Goal: Task Accomplishment & Management: Complete application form

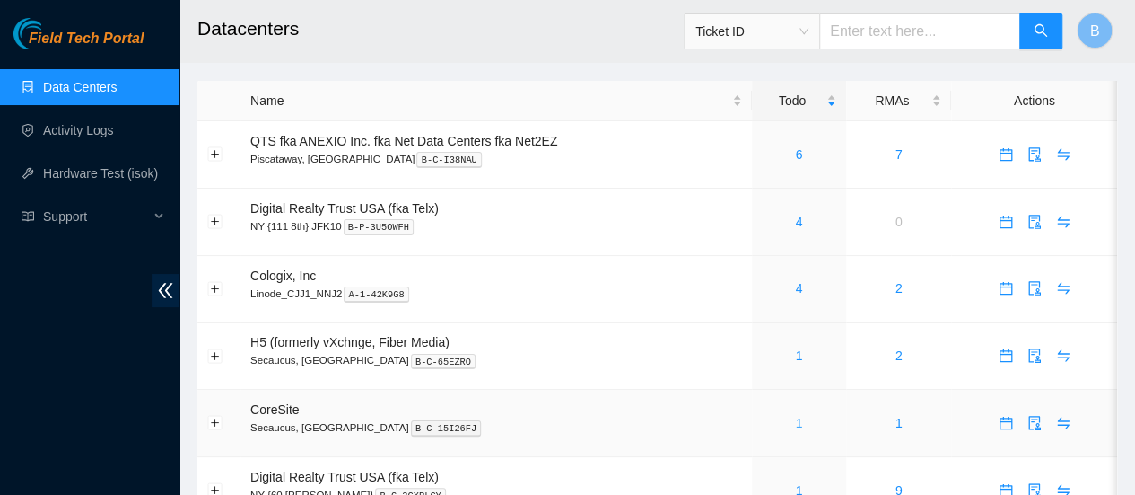
click at [796, 421] on link "1" at bounding box center [798, 423] width 7 height 14
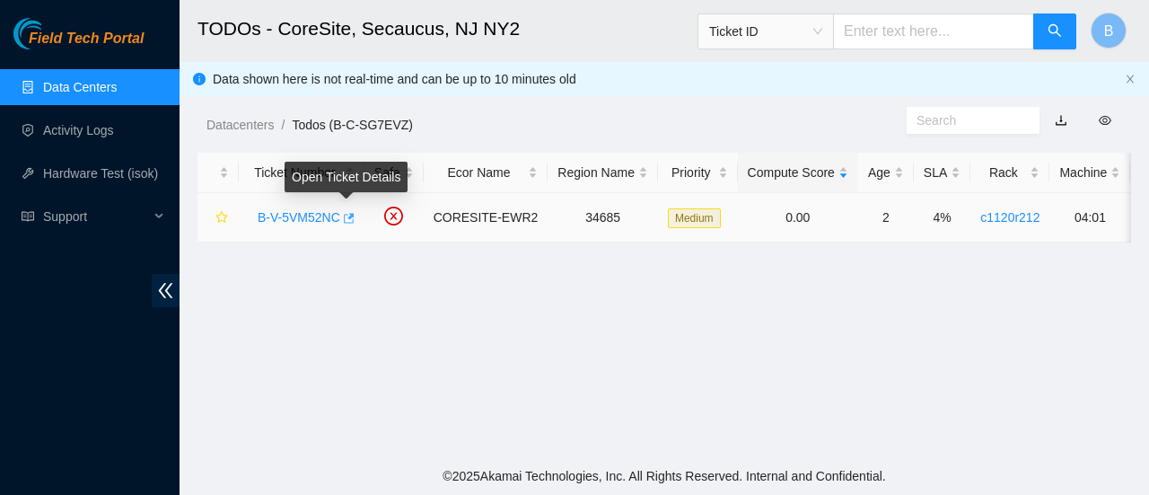
click at [346, 224] on icon "button" at bounding box center [347, 218] width 13 height 13
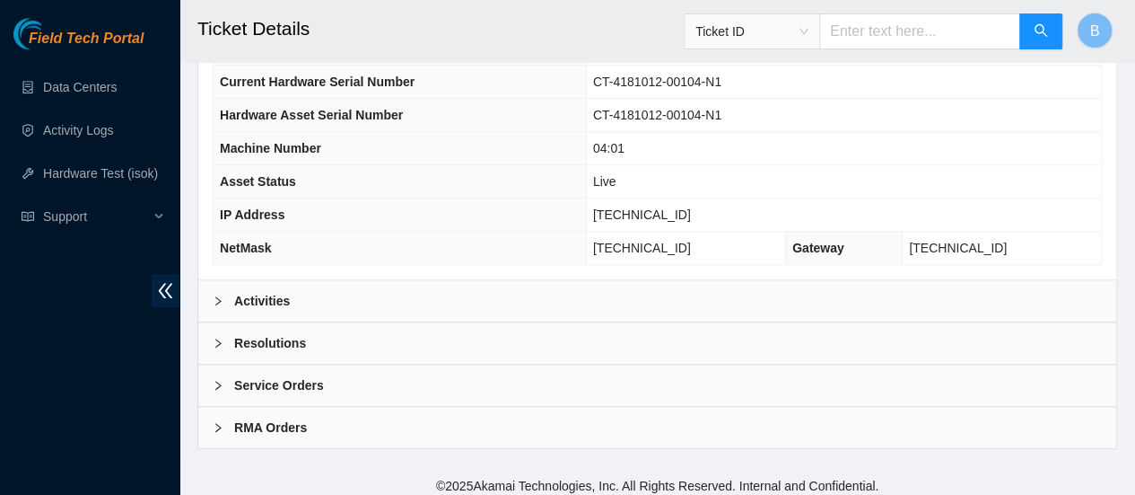
scroll to position [724, 0]
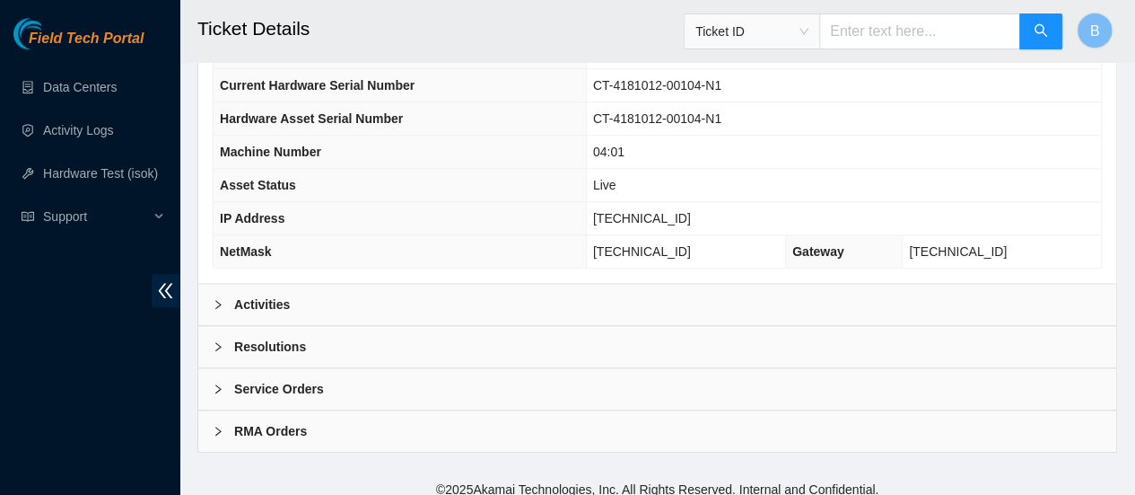
click at [293, 284] on div "Activities" at bounding box center [657, 304] width 918 height 41
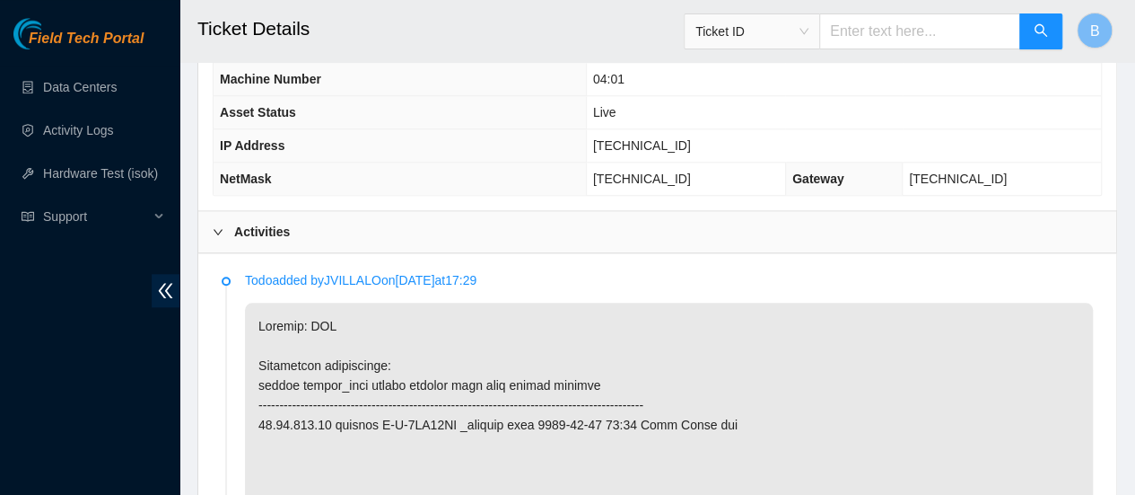
scroll to position [455, 0]
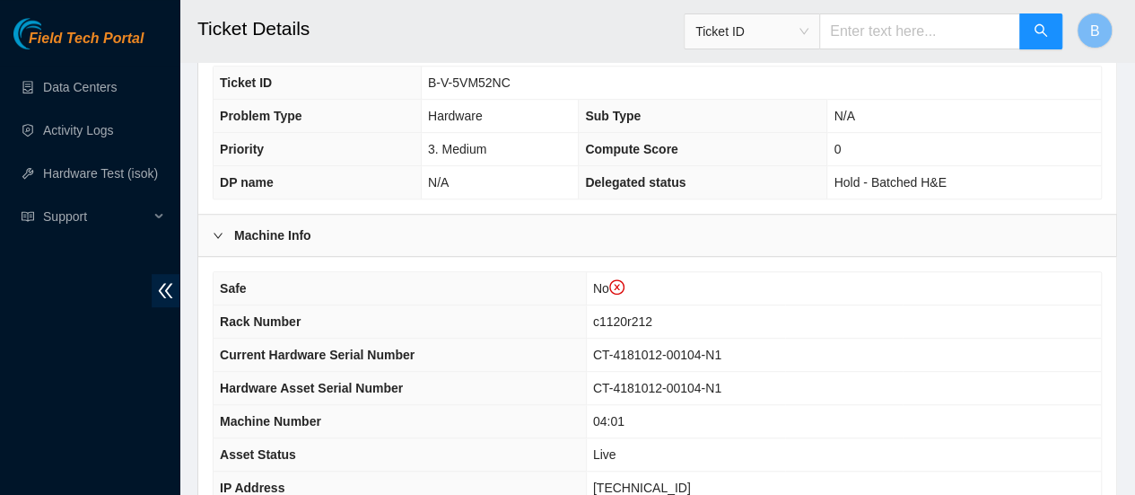
click at [470, 80] on span "B-V-5VM52NC" at bounding box center [469, 82] width 83 height 14
copy span "B-V-5VM52NC"
click at [63, 89] on link "Data Centers" at bounding box center [80, 87] width 74 height 14
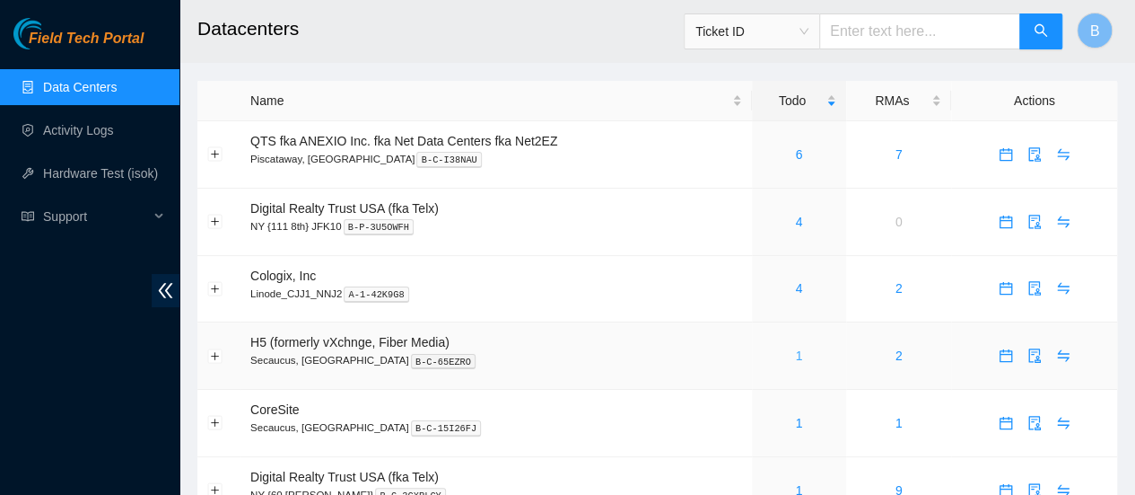
click at [795, 353] on link "1" at bounding box center [798, 355] width 7 height 14
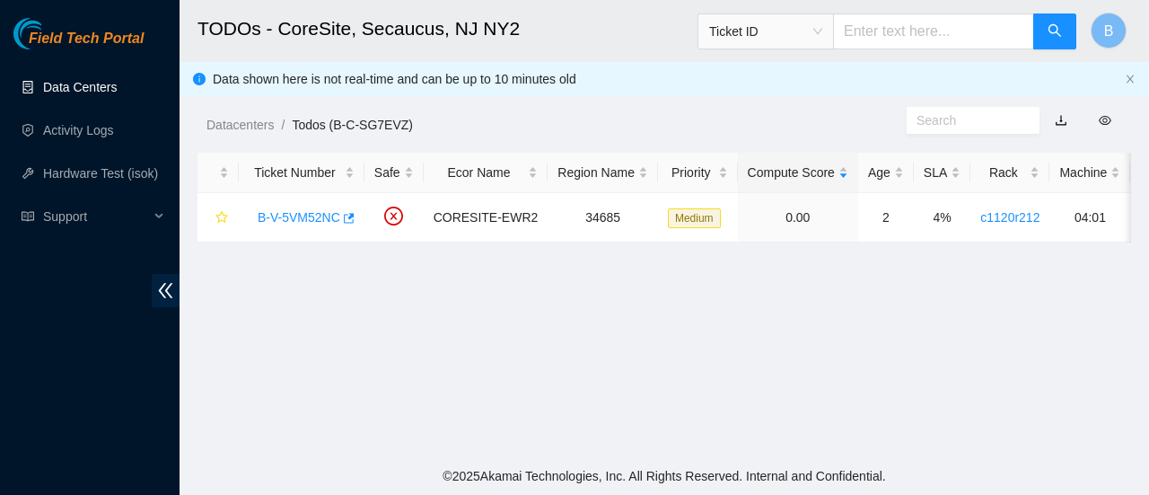
click at [93, 94] on link "Data Centers" at bounding box center [80, 87] width 74 height 14
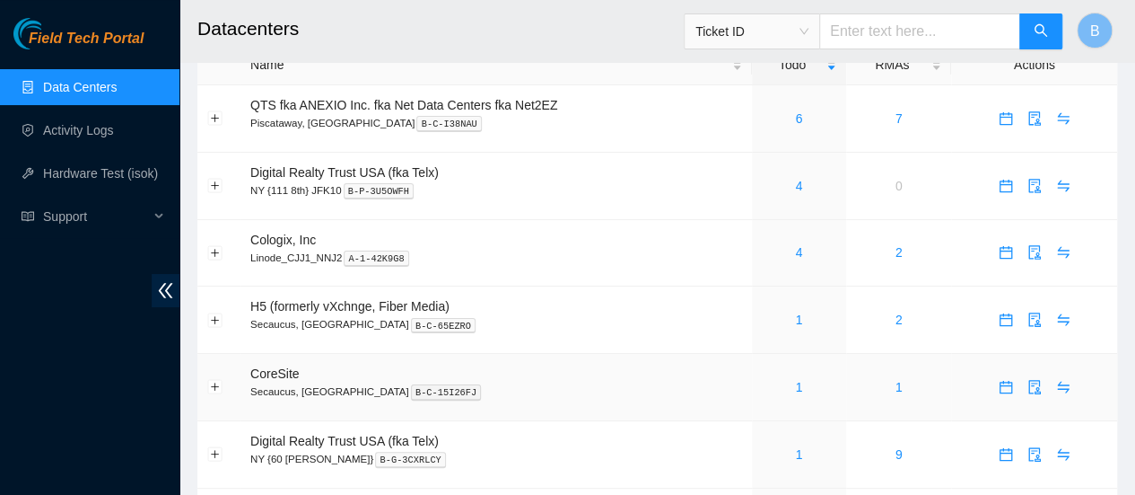
scroll to position [34, 0]
click at [798, 392] on link "1" at bounding box center [798, 388] width 7 height 14
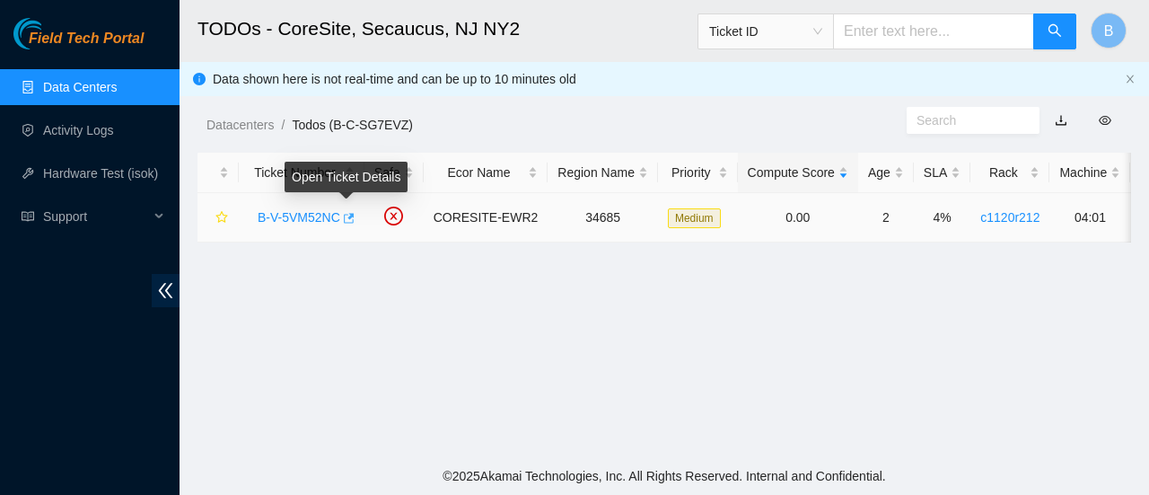
click at [344, 222] on icon "button" at bounding box center [349, 218] width 11 height 10
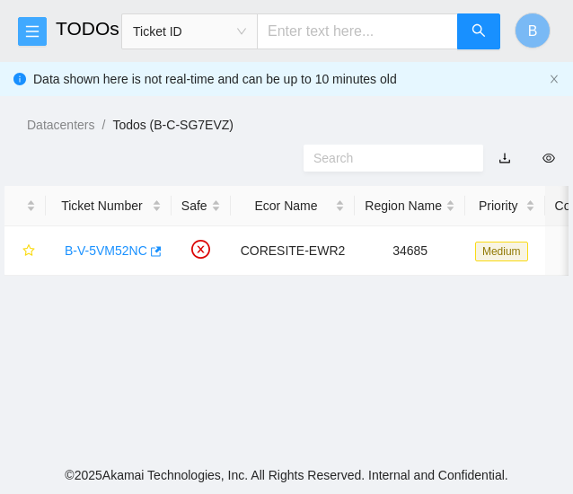
click at [30, 26] on icon "menu" at bounding box center [32, 31] width 13 height 12
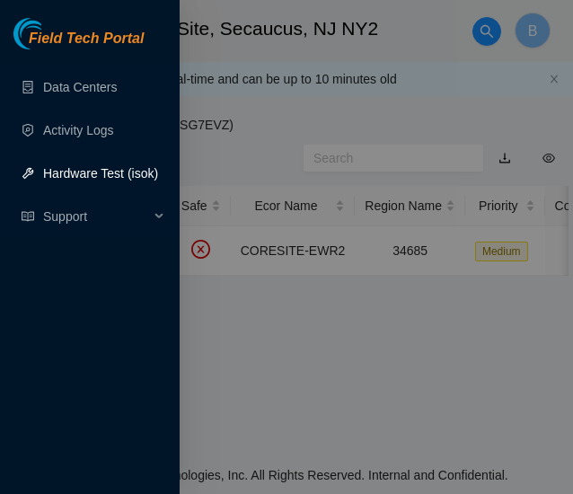
click at [88, 179] on link "Hardware Test (isok)" at bounding box center [100, 173] width 115 height 14
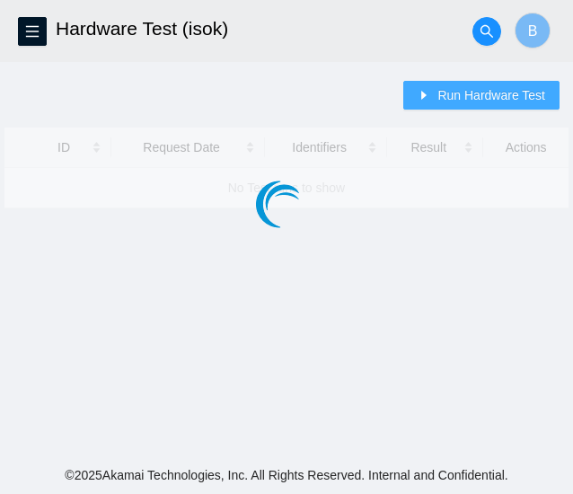
click at [474, 95] on span "Run Hardware Test" at bounding box center [491, 95] width 108 height 20
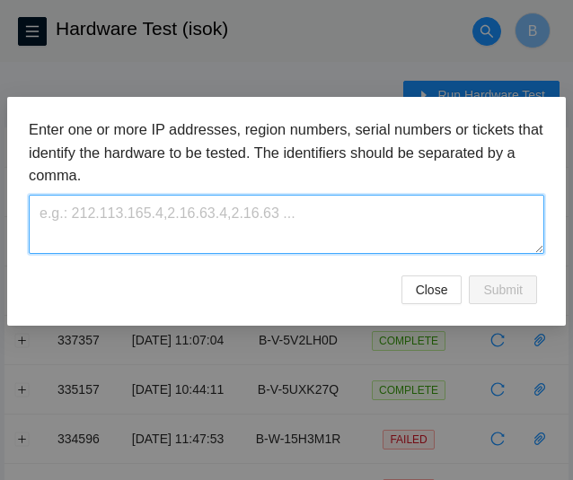
click at [248, 215] on textarea at bounding box center [286, 224] width 515 height 58
paste textarea "B-V-5VM52NC"
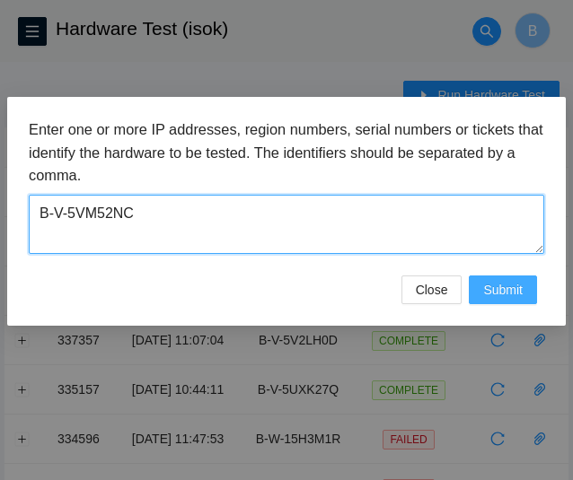
type textarea "B-V-5VM52NC"
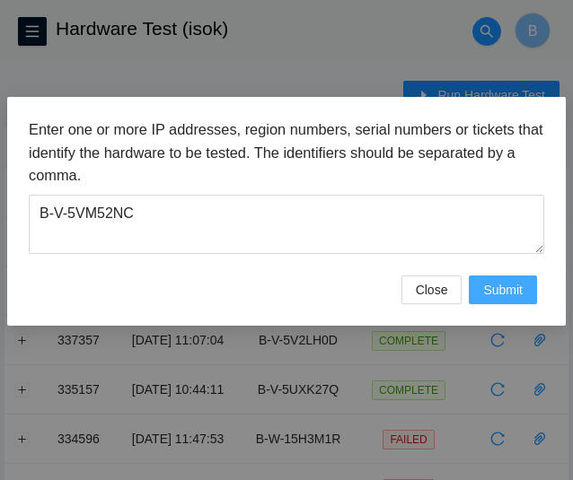
click at [501, 285] on span "Submit" at bounding box center [502, 290] width 39 height 20
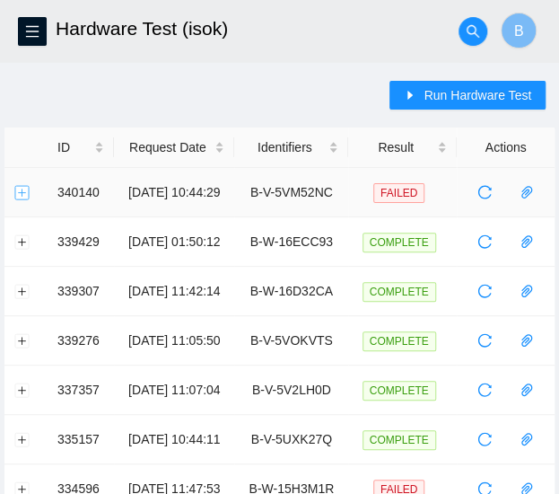
click at [24, 188] on button "Expand row" at bounding box center [22, 192] width 14 height 14
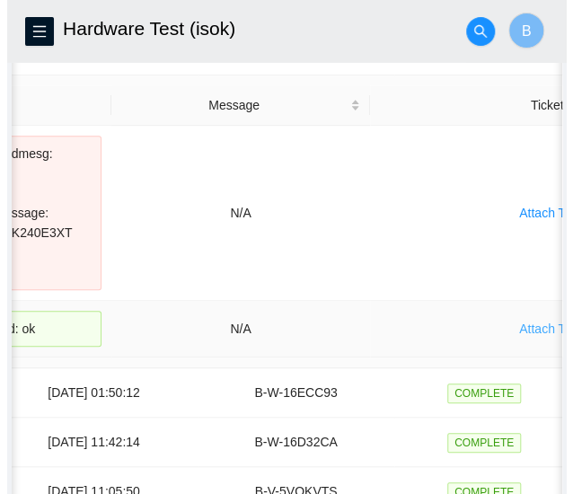
scroll to position [0, 367]
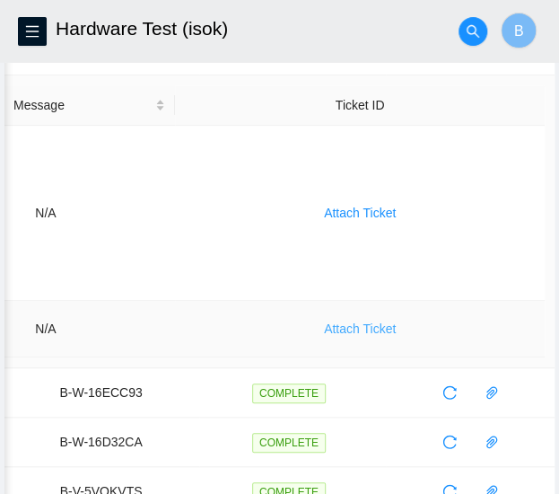
click at [387, 338] on span "Attach Ticket" at bounding box center [360, 329] width 72 height 20
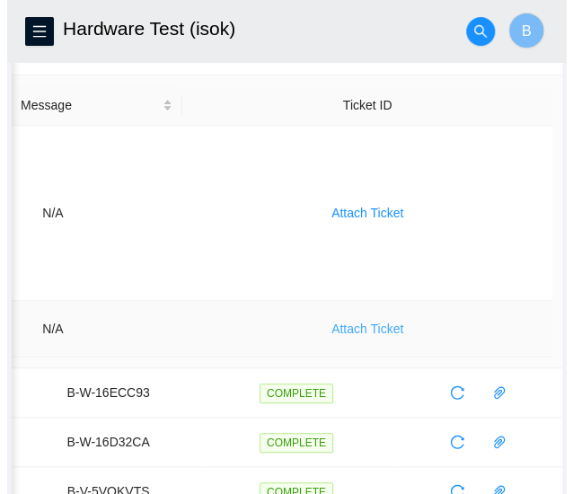
scroll to position [0, 366]
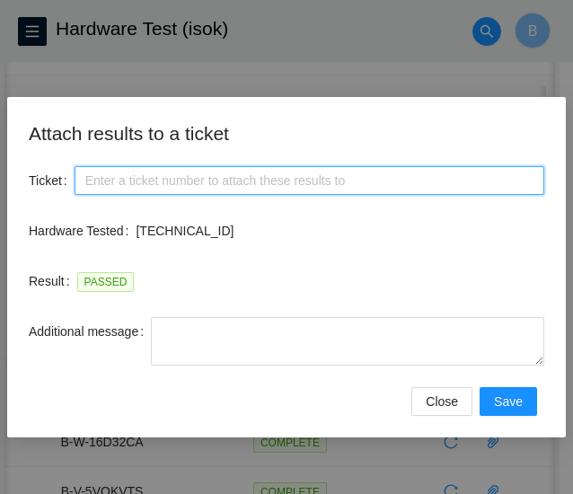
click at [165, 184] on input "Ticket" at bounding box center [309, 180] width 469 height 29
paste input "B-V-5VM52NC"
type input "B-V-5VM52NC"
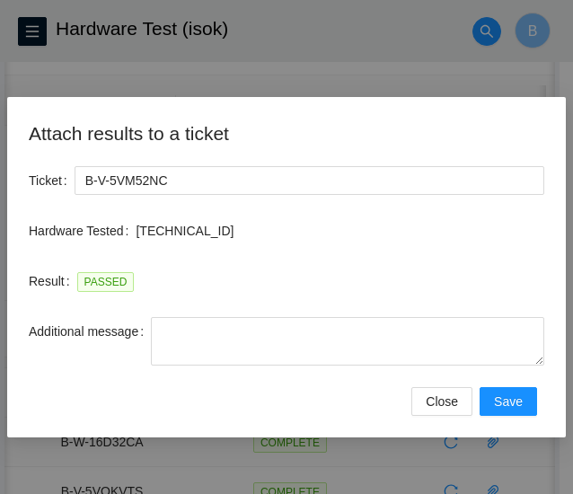
click at [544, 358] on div "Attach results to a ticket Ticket B-V-5VM52NC Hardware Tested 23.65.122.33 Resu…" at bounding box center [286, 267] width 558 height 340
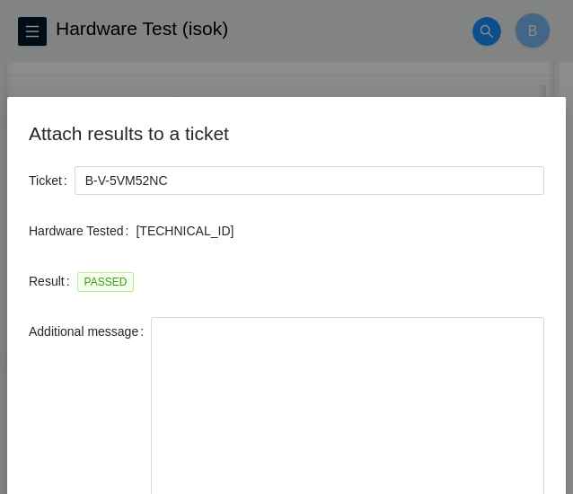
drag, startPoint x: 539, startPoint y: 359, endPoint x: 504, endPoint y: 537, distance: 181.0
click at [504, 352] on html "FTP Data Centers Activity Logs Hardware Test (isok) Support Hardware Test (isok…" at bounding box center [286, 105] width 573 height 494
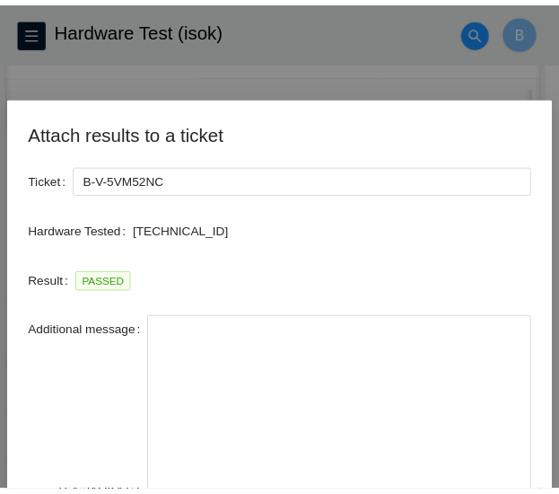
scroll to position [142, 0]
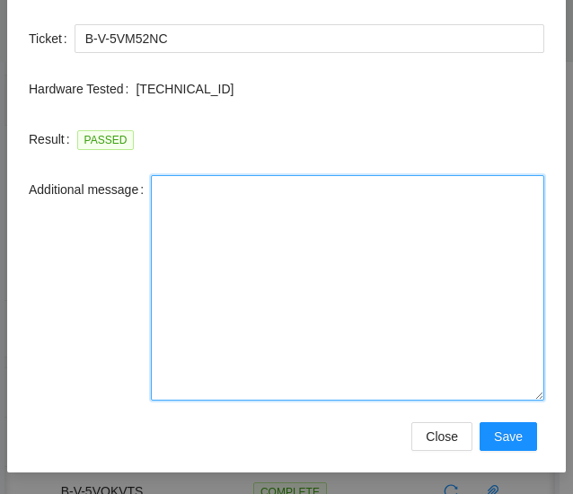
click at [384, 265] on textarea "Additional message" at bounding box center [347, 287] width 393 height 225
click at [234, 282] on textarea "Additional message" at bounding box center [347, 287] width 393 height 225
paste textarea "-Safely powered down machine -Removed old disk s/n: ( ) and replaced it with ne…"
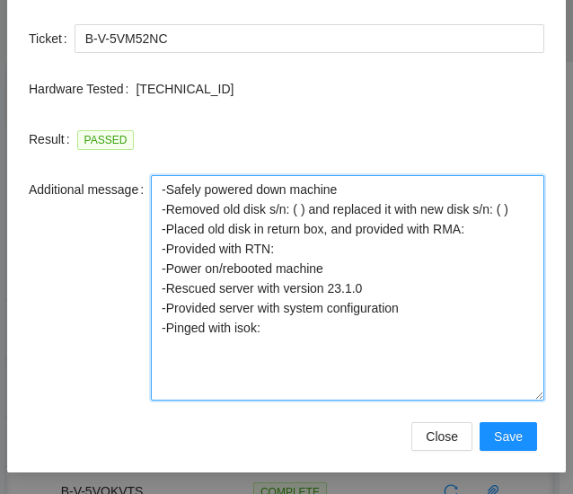
click at [291, 209] on textarea "-Safely powered down machine -Removed old disk s/n: ( ) and replaced it with ne…" at bounding box center [347, 287] width 393 height 225
paste textarea "WFK05971"
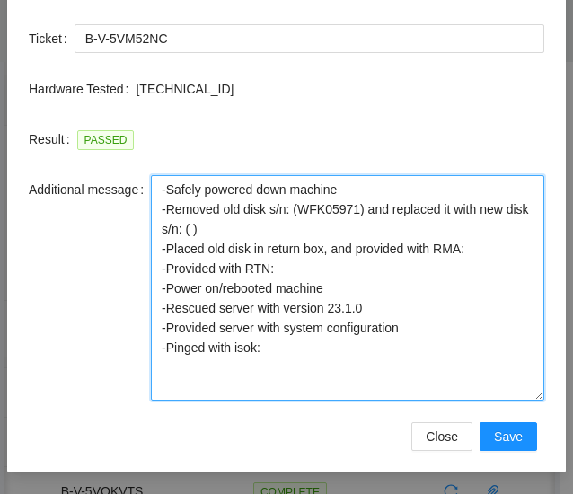
click at [183, 232] on textarea "-Safely powered down machine -Removed old disk s/n: (WFK05971) and replaced it …" at bounding box center [347, 287] width 393 height 225
click at [487, 249] on textarea "-Safely powered down machine -Removed old disk s/n: (WFK05971) and replaced it …" at bounding box center [347, 287] width 393 height 225
click at [488, 258] on textarea "-Safely powered down machine -Removed old disk s/n: (WFK05971) and replaced it …" at bounding box center [347, 287] width 393 height 225
paste textarea "B-V-5VOO2BM"
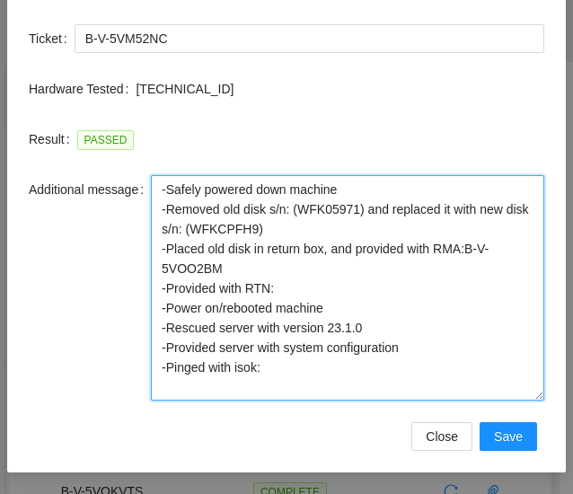
click at [294, 289] on textarea "-Safely powered down machine -Removed old disk s/n: (WFK05971) and replaced it …" at bounding box center [347, 287] width 393 height 225
paste textarea "463470057940"
drag, startPoint x: 418, startPoint y: 346, endPoint x: 129, endPoint y: 320, distance: 290.2
click at [129, 320] on div "Additional message -Safely powered down machine -Removed old disk s/n: (WFK0597…" at bounding box center [286, 287] width 515 height 225
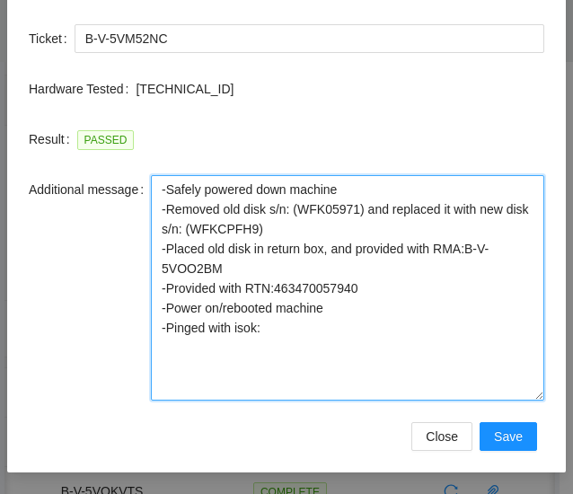
click at [290, 328] on textarea "-Safely powered down machine -Removed old disk s/n: (WFK05971) and replaced it …" at bounding box center [347, 287] width 393 height 225
click at [439, 381] on textarea "-Safely powered down machine -Removed old disk s/n: (WFK05971) and replaced it …" at bounding box center [347, 287] width 393 height 225
type textarea "-Safely powered down machine -Removed old disk s/n: (WFK05971) and replaced it …"
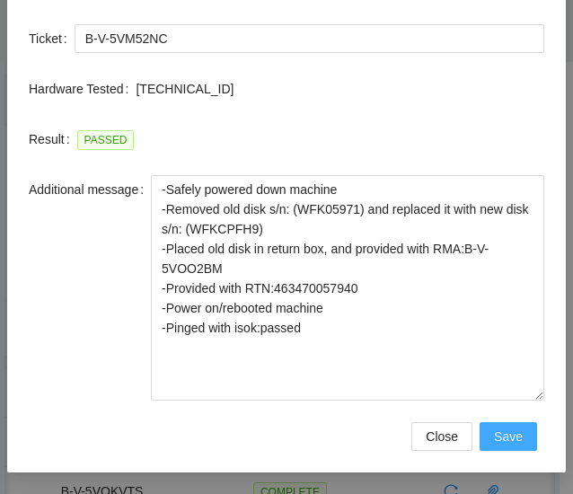
click at [514, 434] on span "Save" at bounding box center [508, 436] width 29 height 20
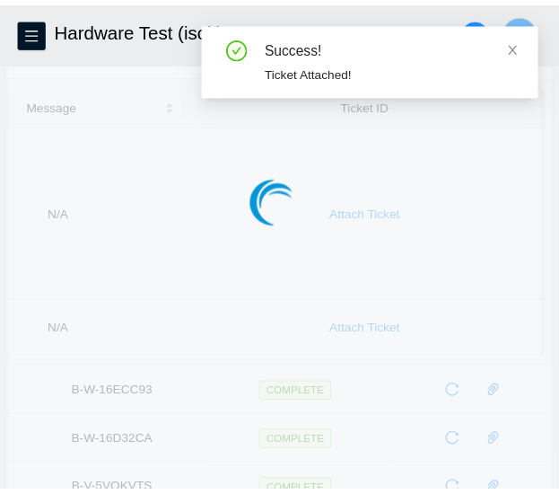
scroll to position [0, 354]
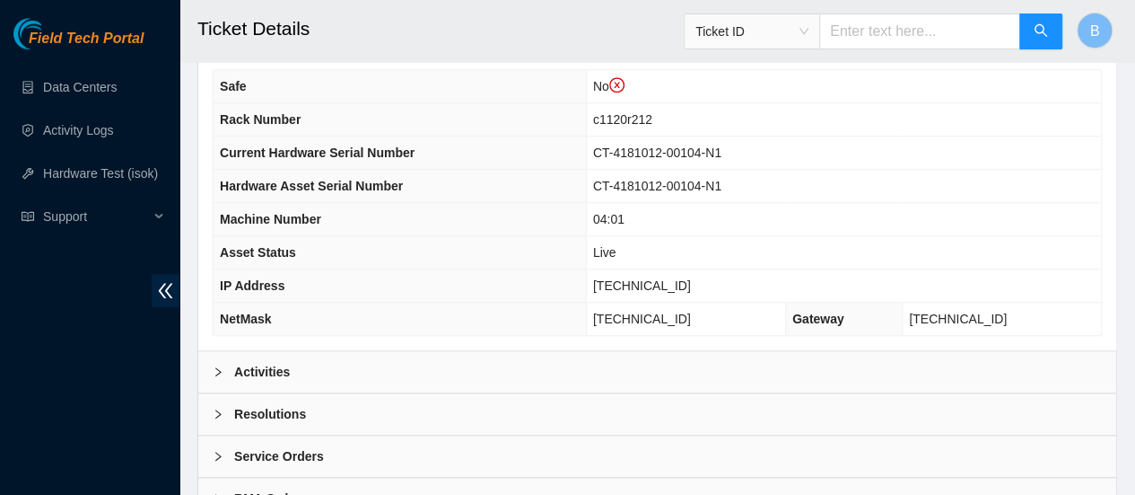
scroll to position [661, 0]
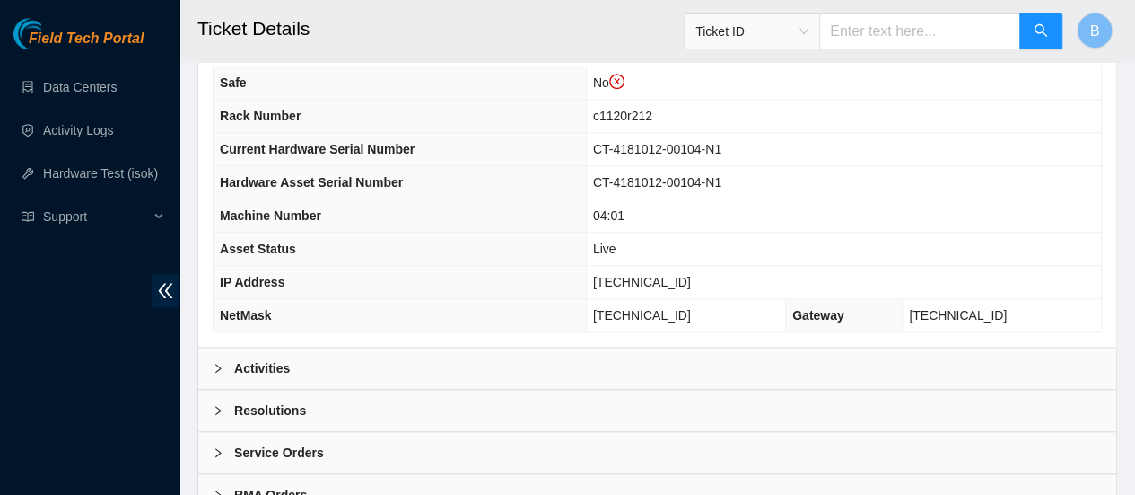
click at [276, 358] on b "Activities" at bounding box center [262, 368] width 56 height 20
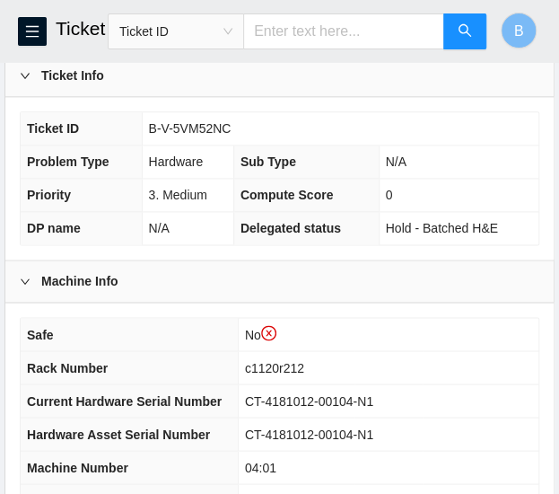
scroll to position [529, 0]
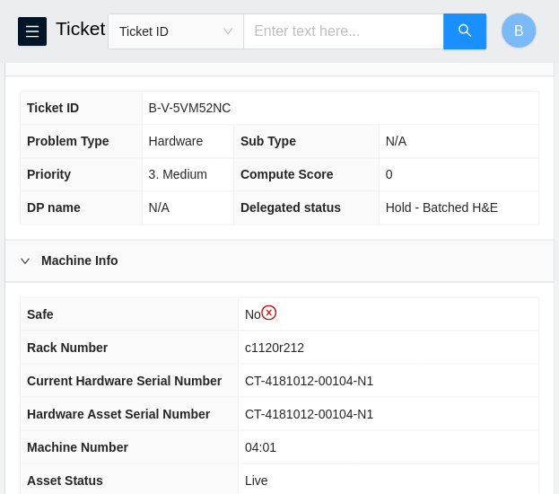
click at [203, 104] on span "B-V-5VM52NC" at bounding box center [190, 108] width 83 height 14
copy span "B-V-5VM52NC"
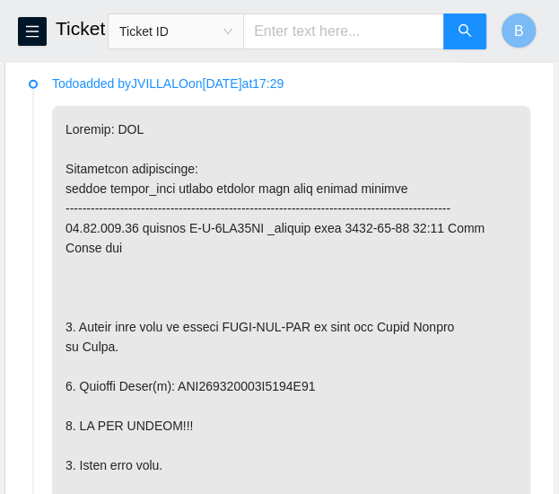
scroll to position [1099, 0]
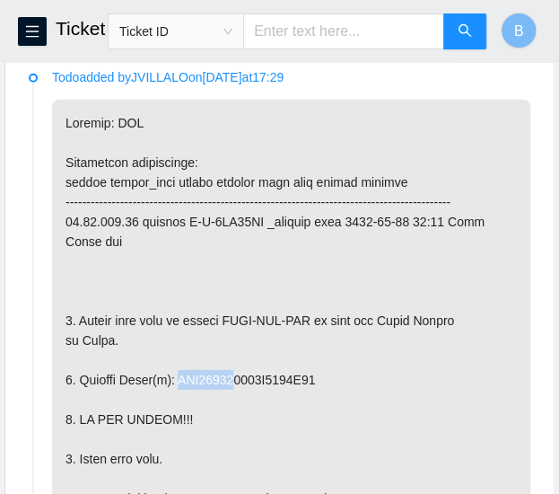
drag, startPoint x: 231, startPoint y: 390, endPoint x: 174, endPoint y: 393, distance: 56.7
copy p "WFK05971"
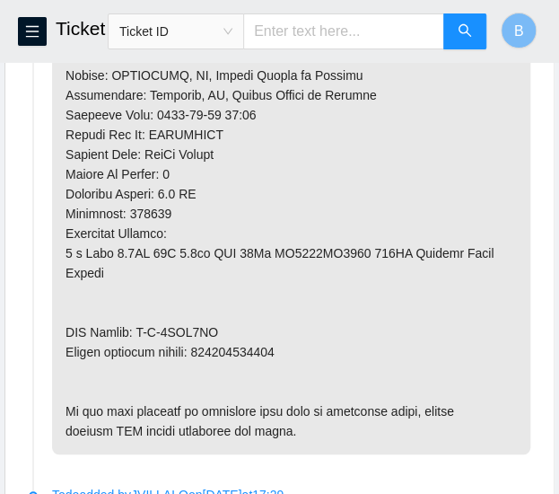
scroll to position [1779, 0]
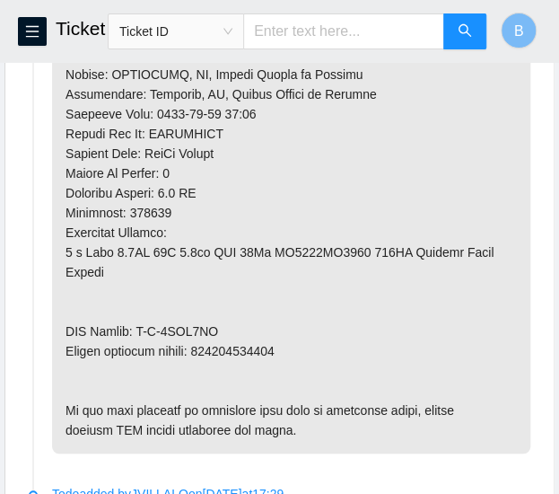
drag, startPoint x: 224, startPoint y: 321, endPoint x: 145, endPoint y: 321, distance: 78.1
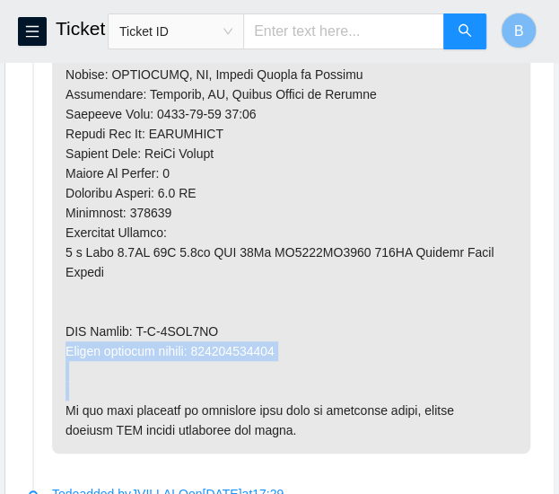
drag, startPoint x: 145, startPoint y: 321, endPoint x: 235, endPoint y: 313, distance: 90.1
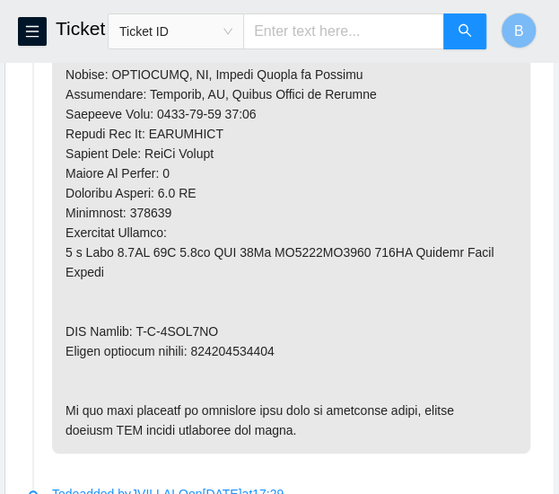
drag, startPoint x: 229, startPoint y: 319, endPoint x: 138, endPoint y: 327, distance: 91.0
copy p "B-V-5VOO2BM"
drag, startPoint x: 283, startPoint y: 340, endPoint x: 203, endPoint y: 344, distance: 80.0
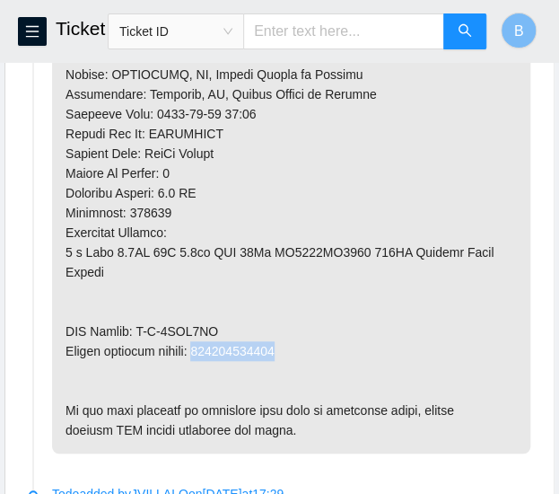
copy p "463470057940"
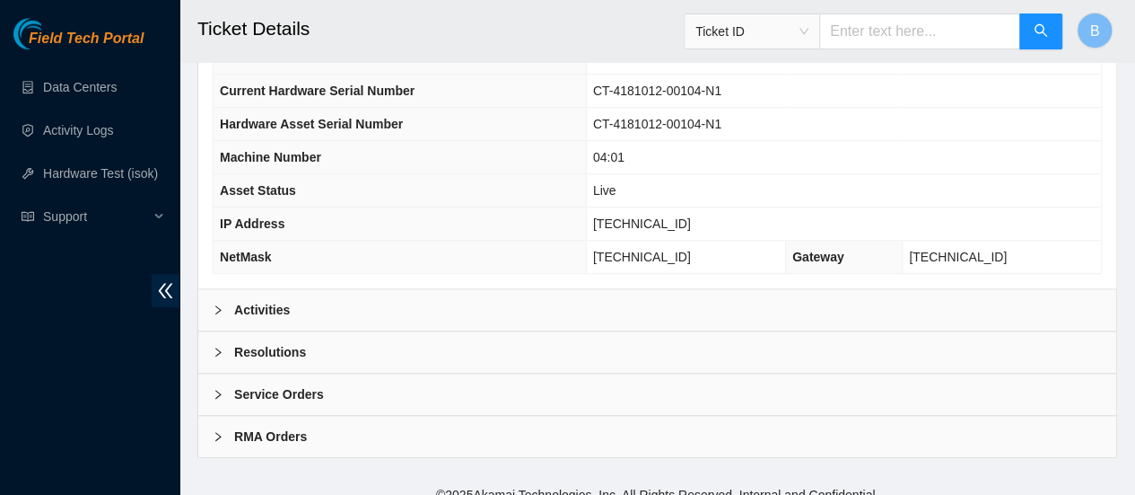
scroll to position [728, 0]
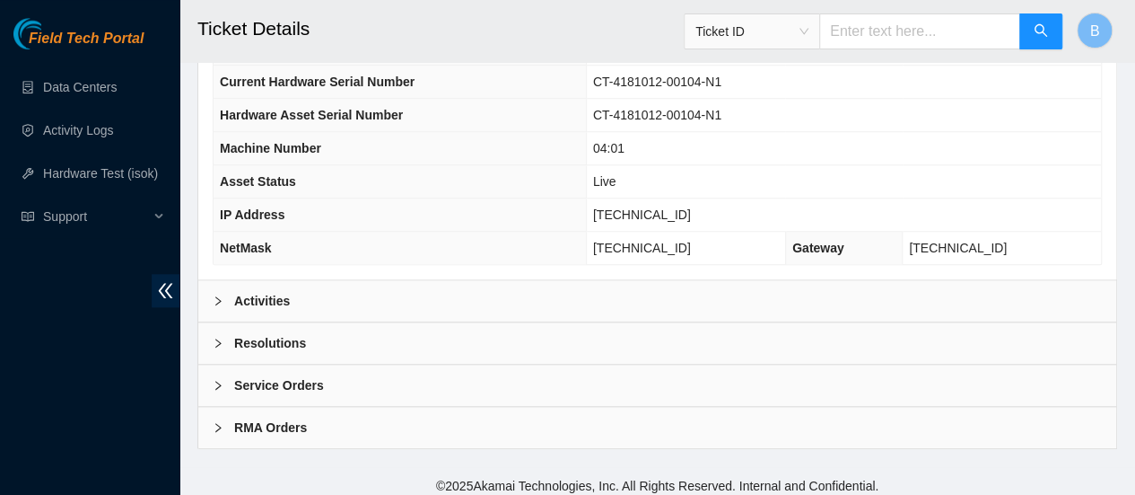
click at [238, 335] on b "Resolutions" at bounding box center [270, 343] width 72 height 20
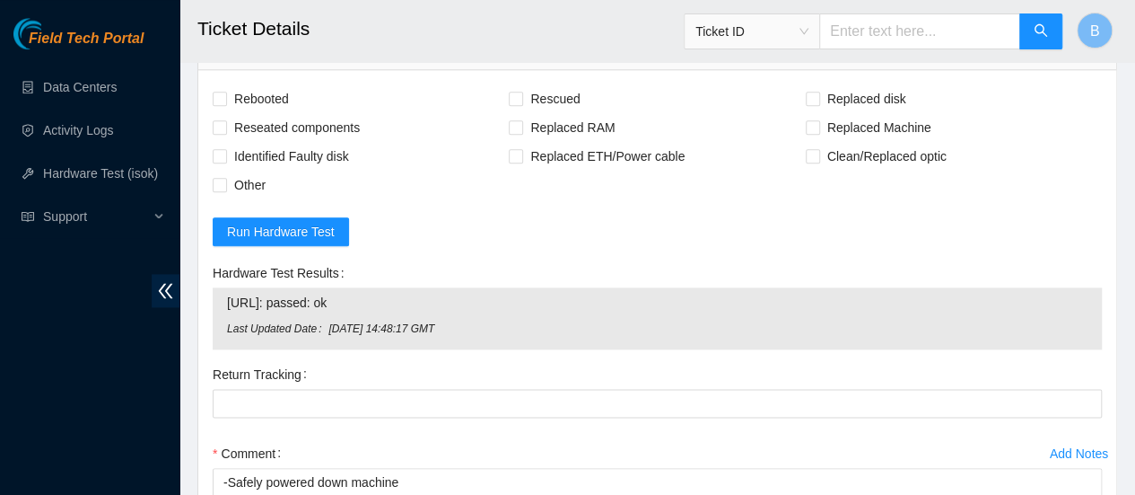
scroll to position [1072, 0]
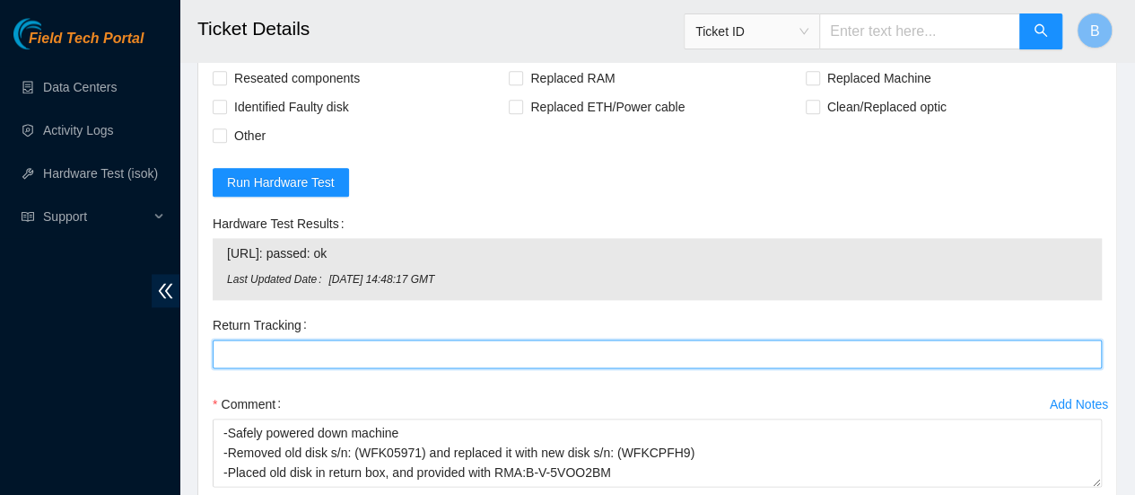
click at [422, 347] on Tracking "Return Tracking" at bounding box center [658, 353] width 890 height 29
paste Tracking "463470057940"
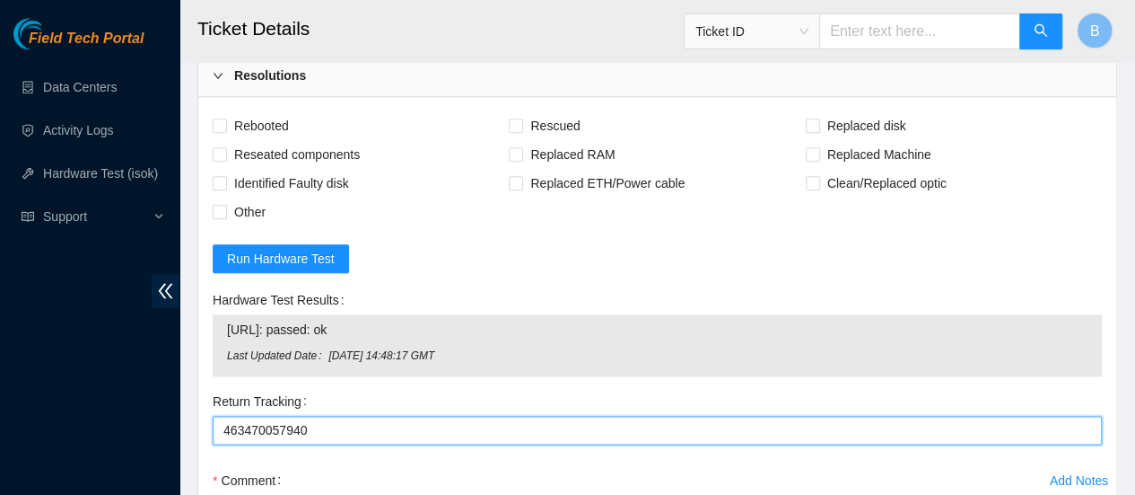
scroll to position [995, 0]
type Tracking "463470057940"
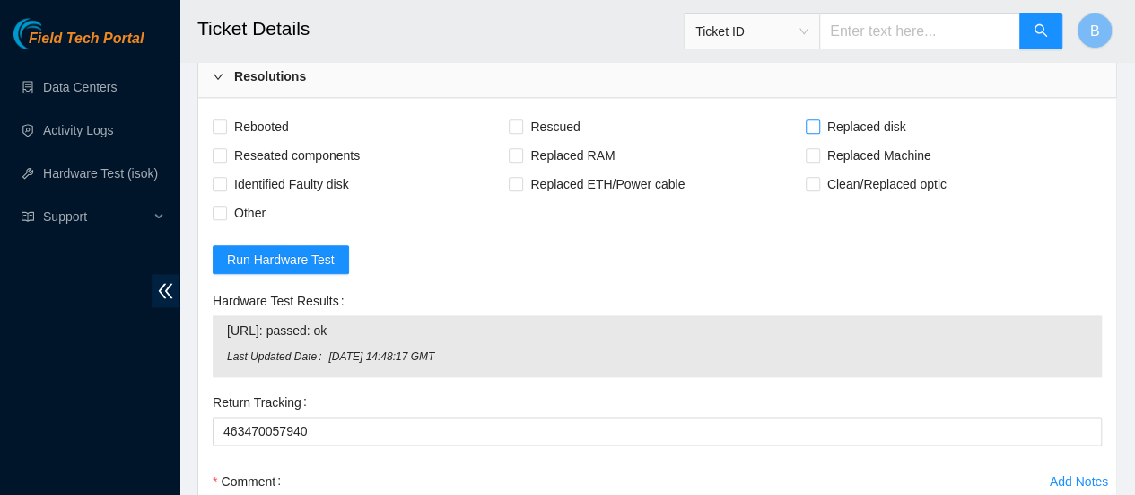
click at [572, 119] on input "Replaced disk" at bounding box center [812, 125] width 13 height 13
checkbox input "true"
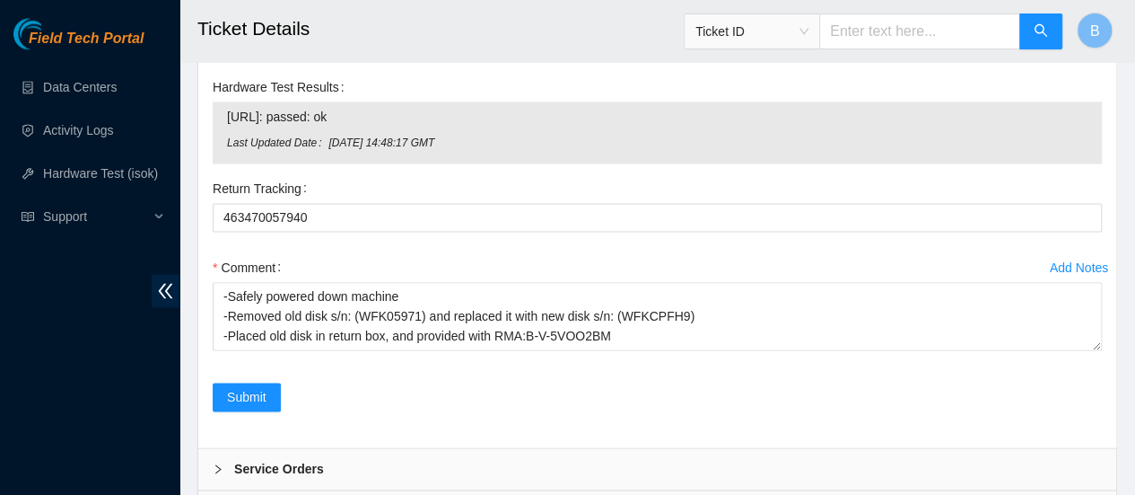
scroll to position [1291, 0]
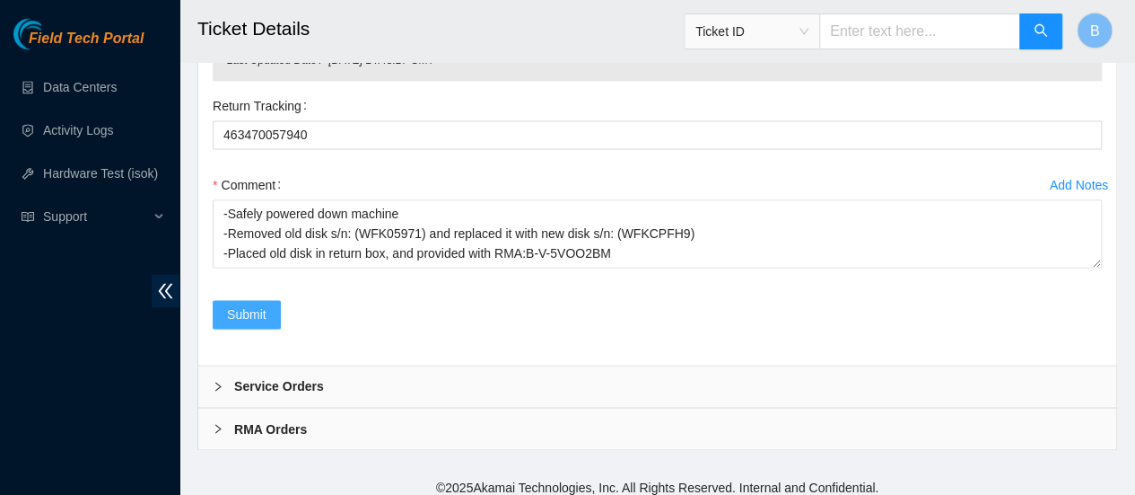
click at [248, 304] on span "Submit" at bounding box center [246, 314] width 39 height 20
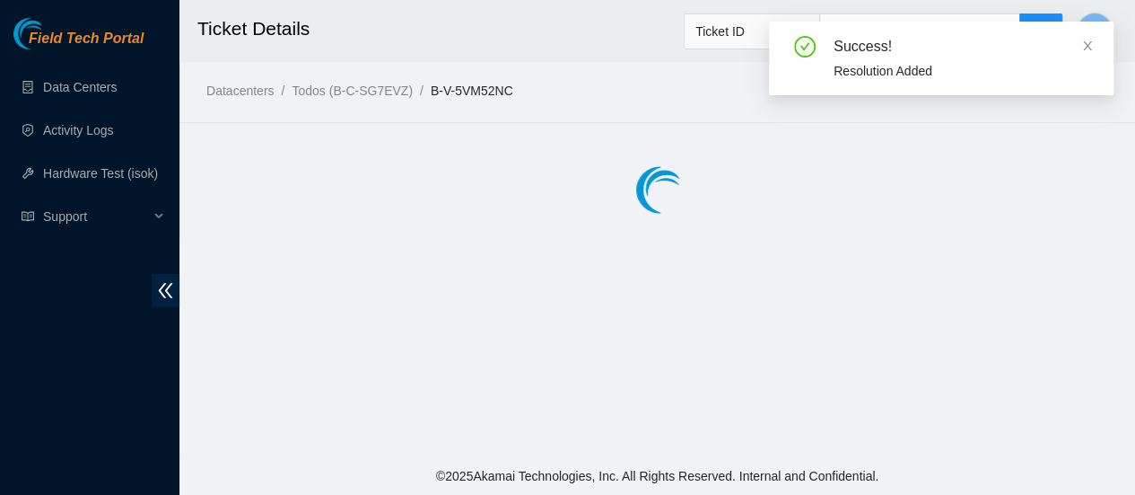
scroll to position [0, 0]
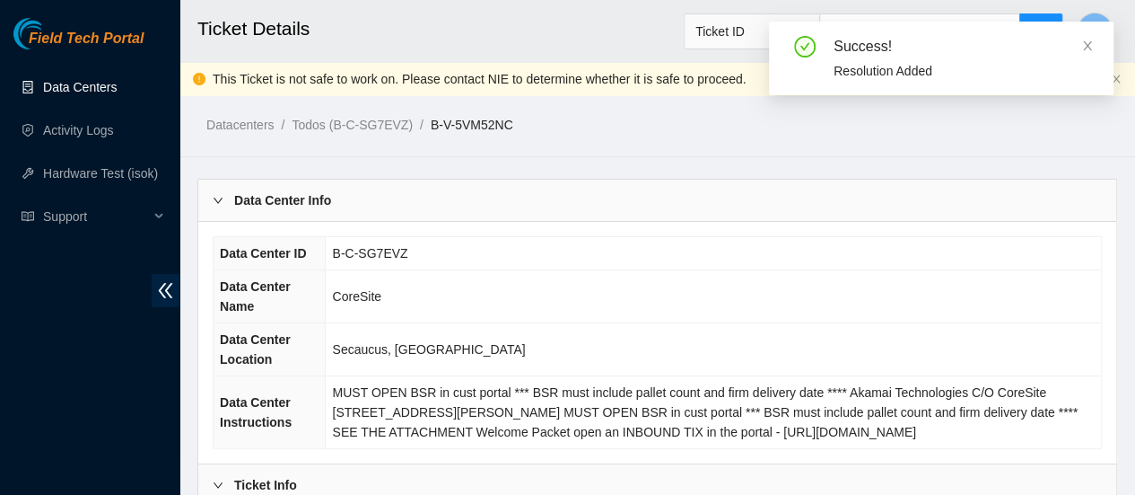
click at [95, 88] on link "Data Centers" at bounding box center [80, 87] width 74 height 14
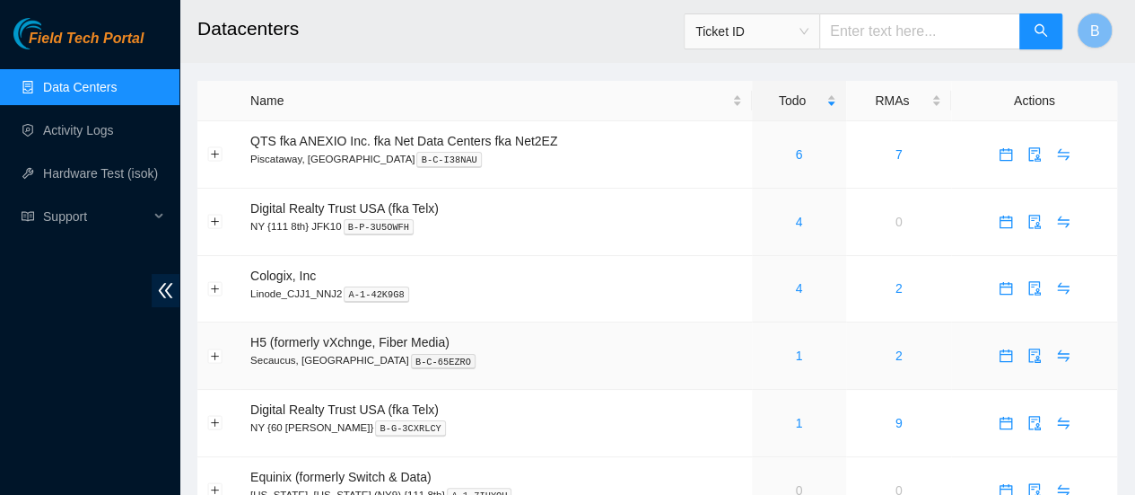
click at [572, 360] on div "1" at bounding box center [799, 356] width 75 height 20
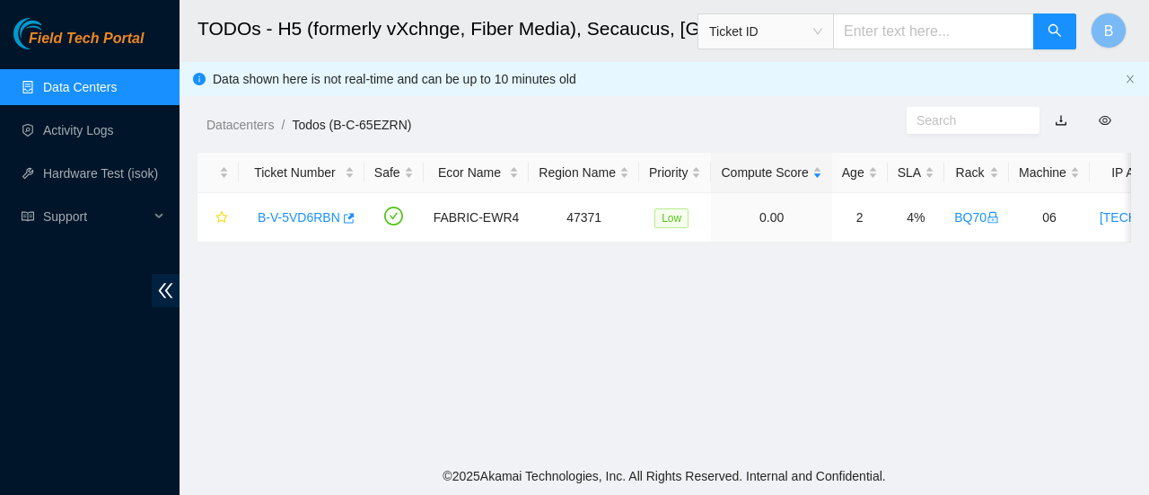
click at [72, 84] on link "Data Centers" at bounding box center [80, 87] width 74 height 14
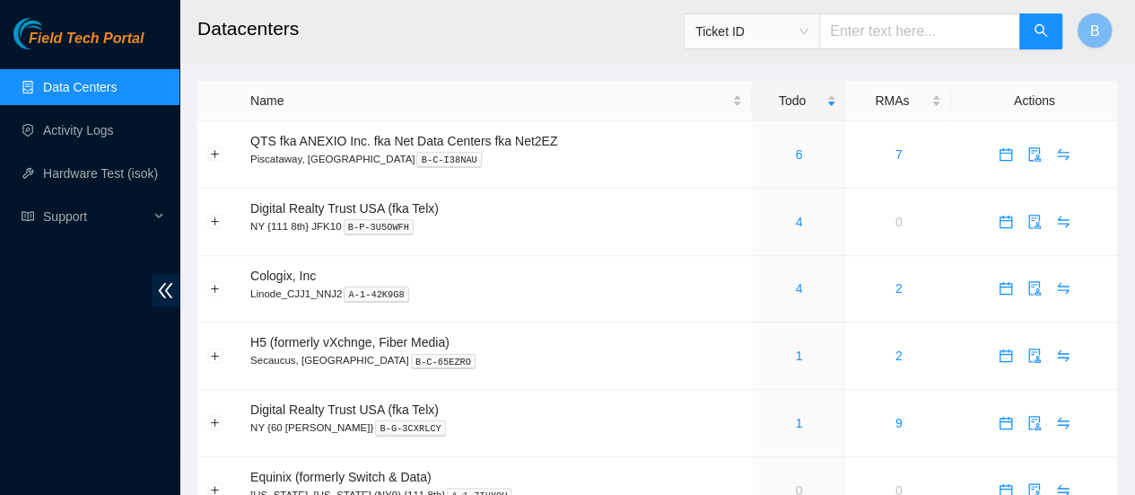
click at [86, 80] on link "Data Centers" at bounding box center [80, 87] width 74 height 14
click at [77, 137] on link "Activity Logs" at bounding box center [78, 130] width 71 height 14
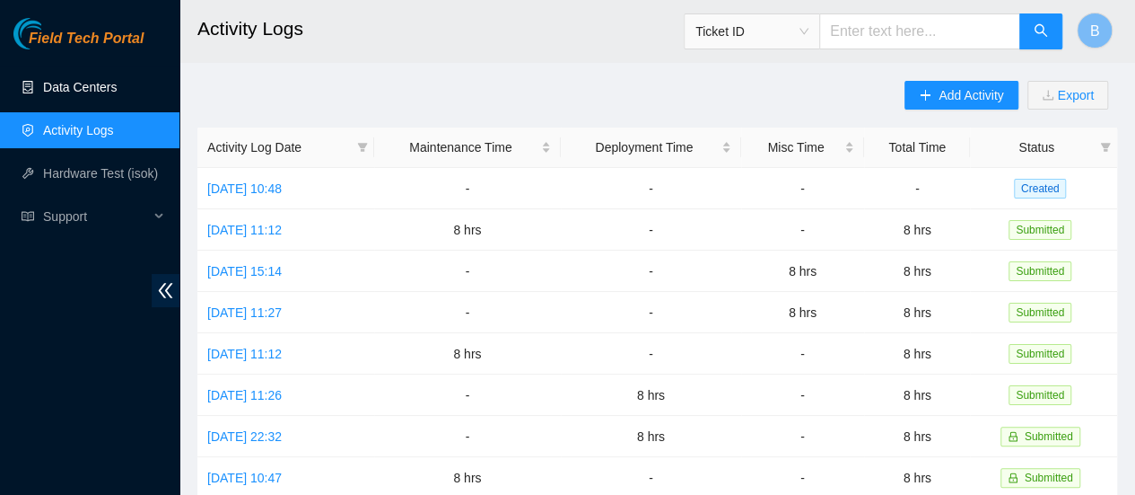
click at [63, 86] on link "Data Centers" at bounding box center [80, 87] width 74 height 14
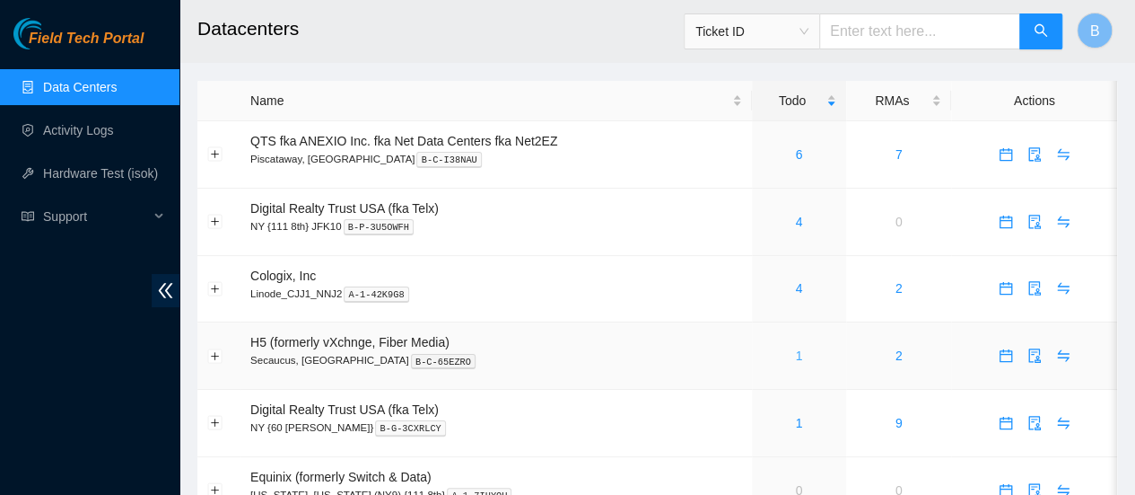
click at [801, 360] on link "1" at bounding box center [798, 355] width 7 height 14
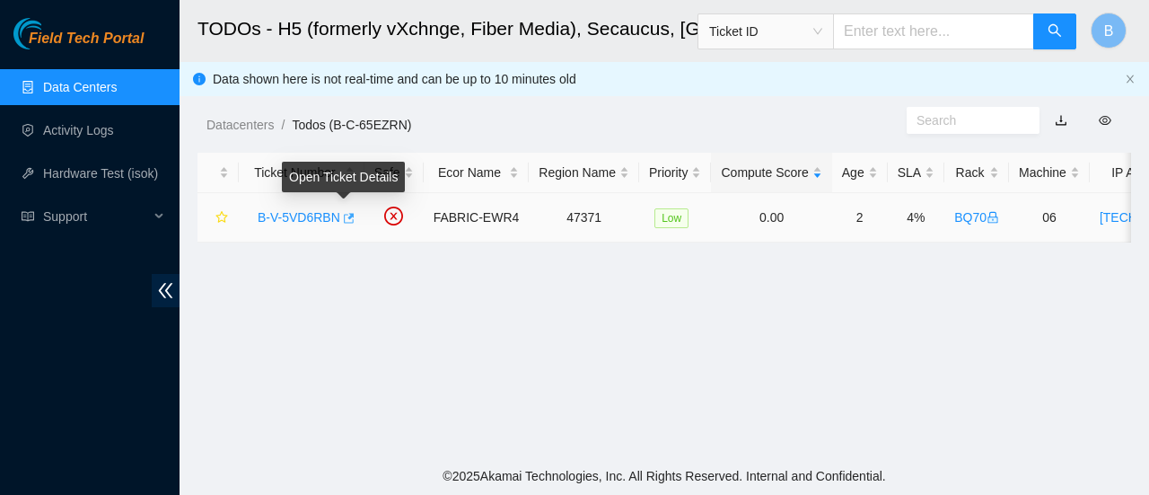
click at [348, 216] on body "Field Tech Portal Data Centers Activity Logs Hardware Test (isok) Support TODOs…" at bounding box center [574, 247] width 1149 height 495
click at [348, 216] on icon "button" at bounding box center [347, 218] width 13 height 13
click at [66, 80] on link "Data Centers" at bounding box center [80, 87] width 74 height 14
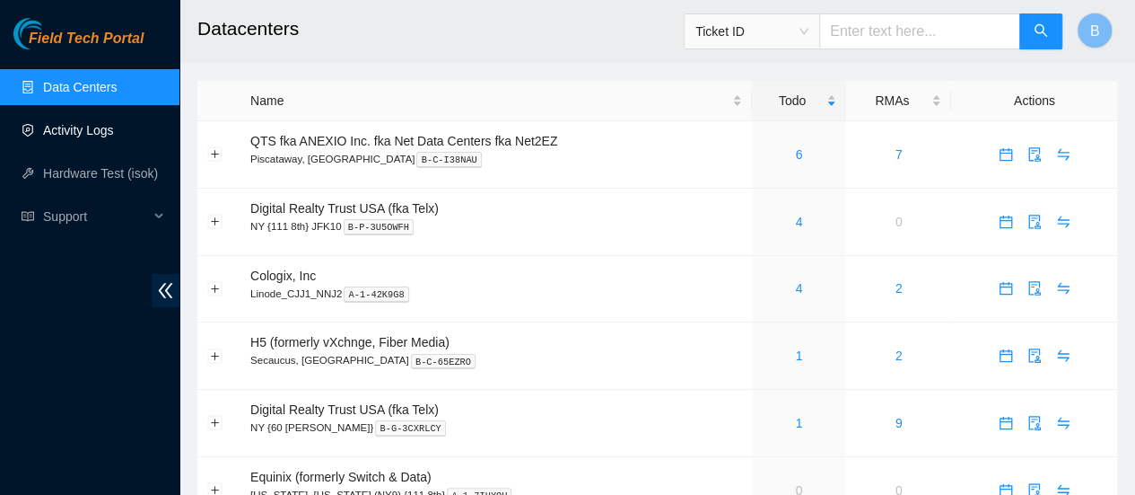
click at [84, 136] on link "Activity Logs" at bounding box center [78, 130] width 71 height 14
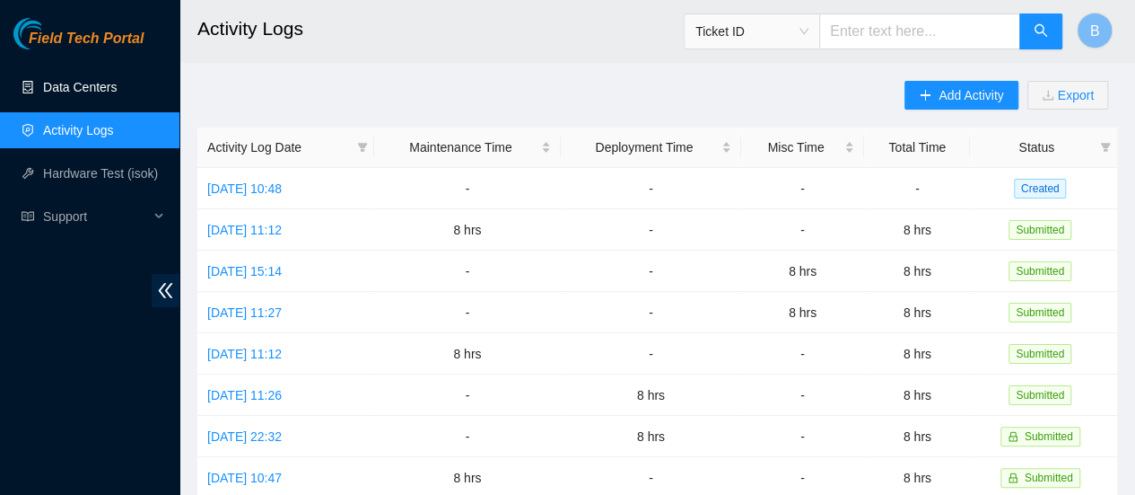
click at [81, 86] on link "Data Centers" at bounding box center [80, 87] width 74 height 14
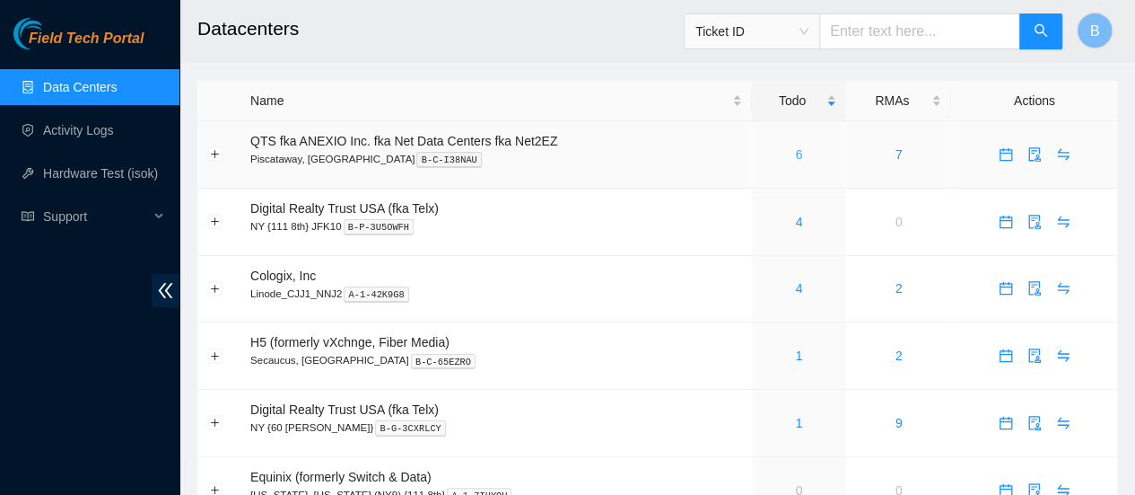
click at [797, 161] on link "6" at bounding box center [798, 154] width 7 height 14
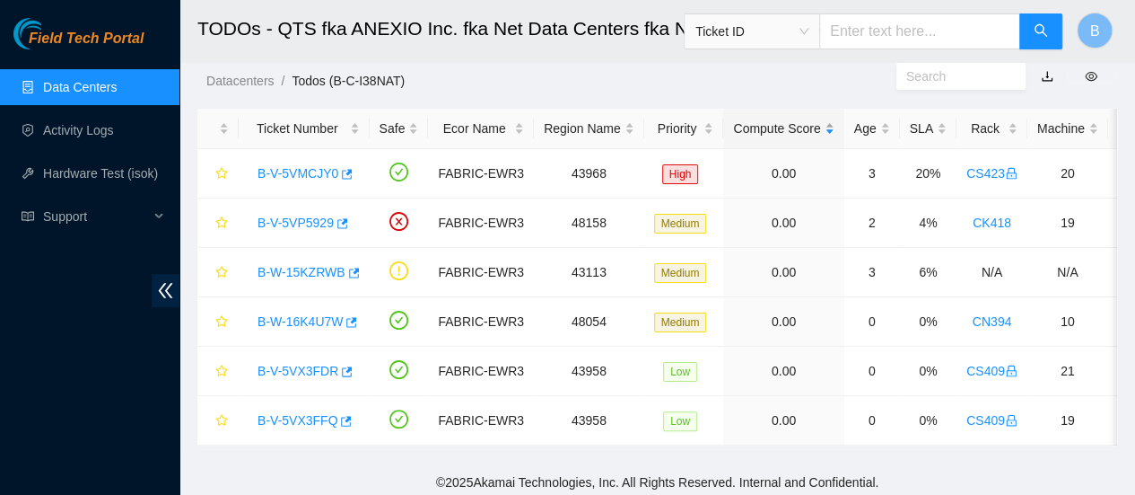
scroll to position [47, 0]
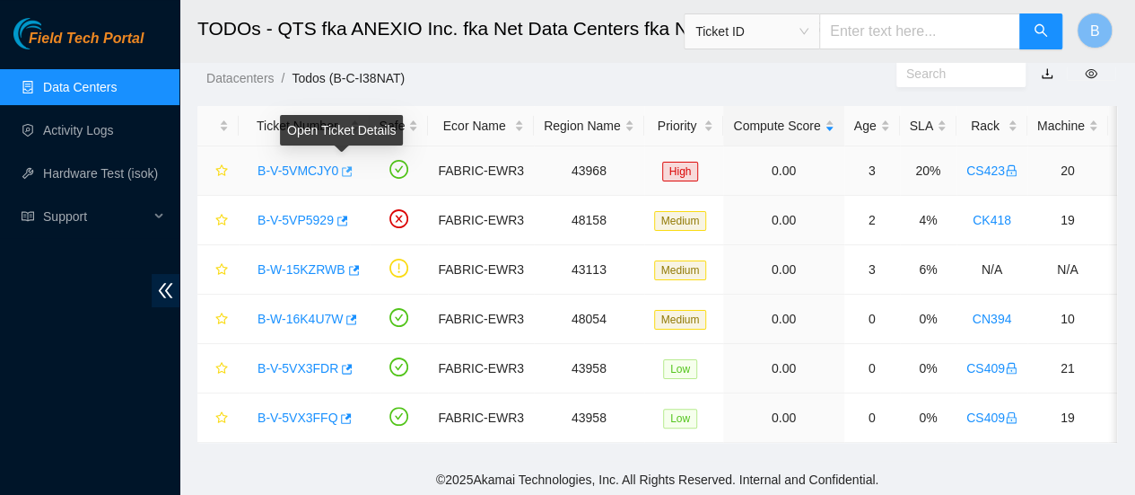
click at [343, 169] on icon "button" at bounding box center [347, 171] width 11 height 10
click at [81, 87] on link "Data Centers" at bounding box center [80, 87] width 74 height 14
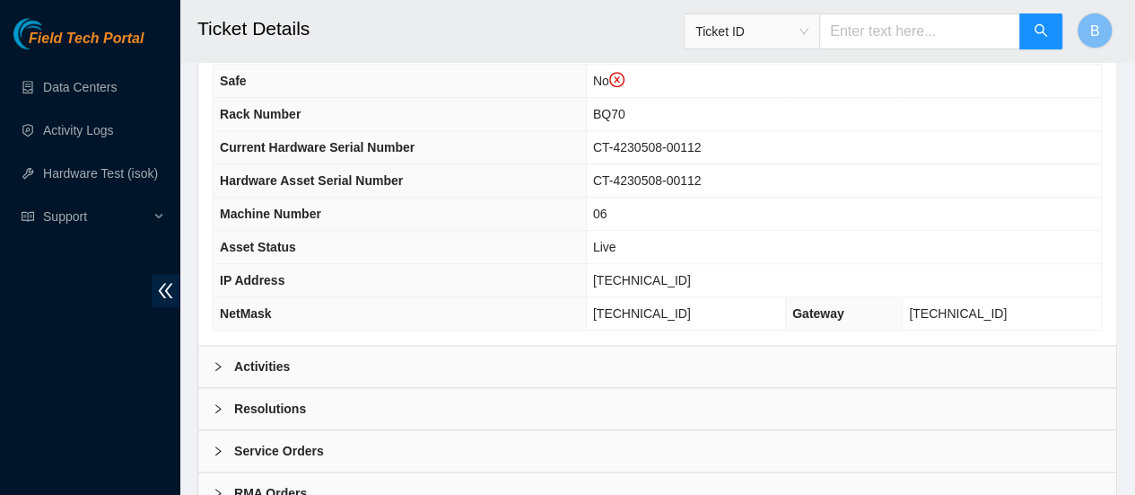
scroll to position [683, 0]
click at [264, 375] on b "Activities" at bounding box center [262, 365] width 56 height 20
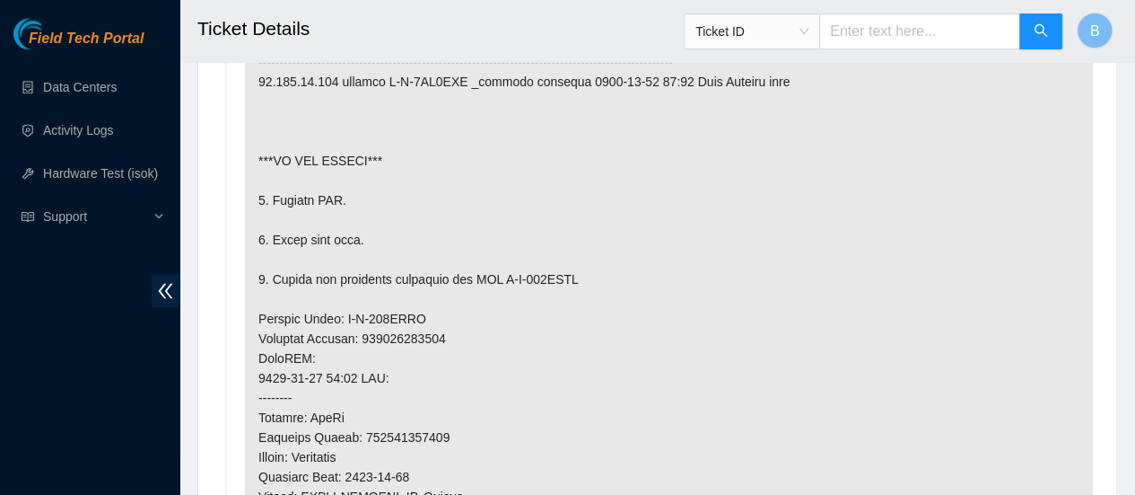
scroll to position [1178, 0]
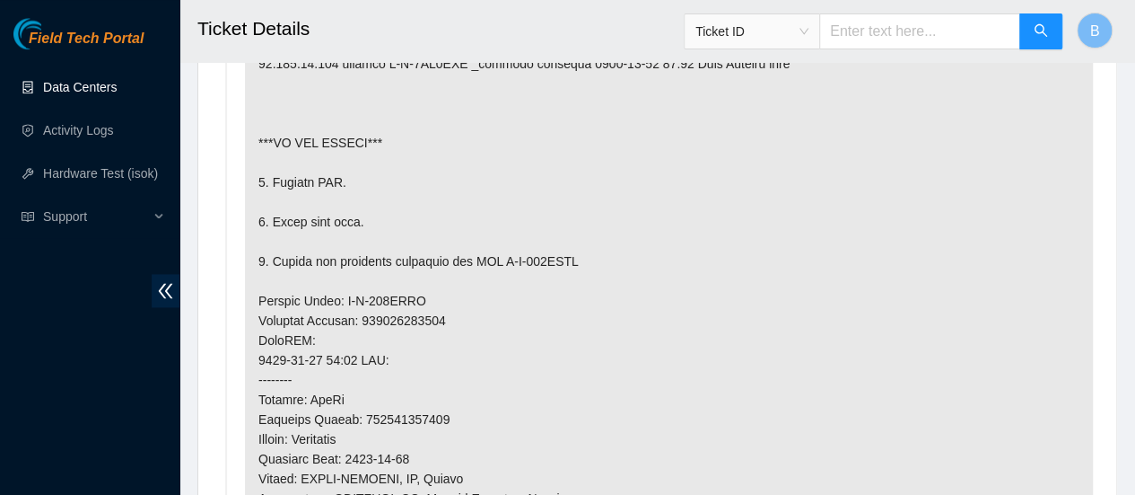
click at [66, 90] on link "Data Centers" at bounding box center [80, 87] width 74 height 14
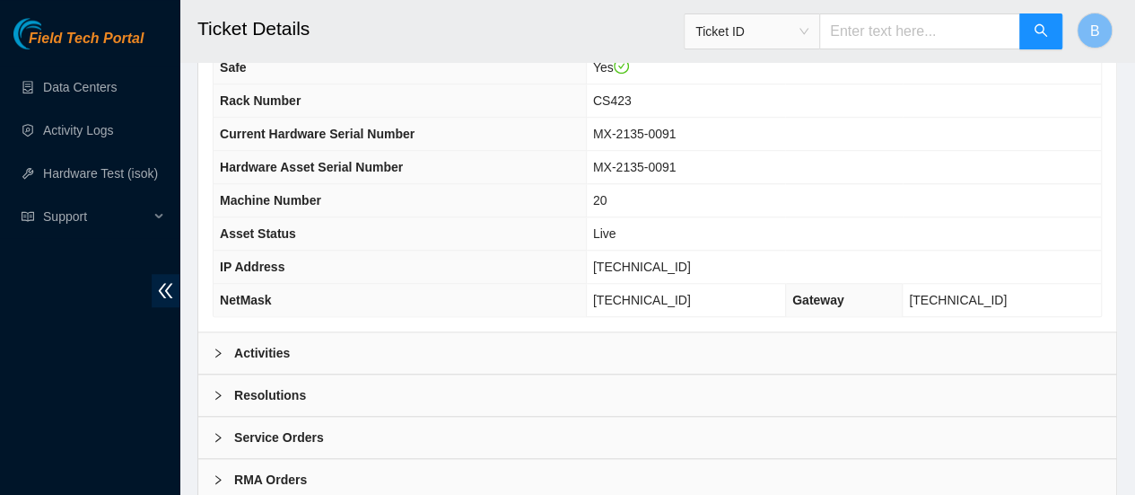
scroll to position [662, 0]
click at [276, 349] on b "Activities" at bounding box center [262, 352] width 56 height 20
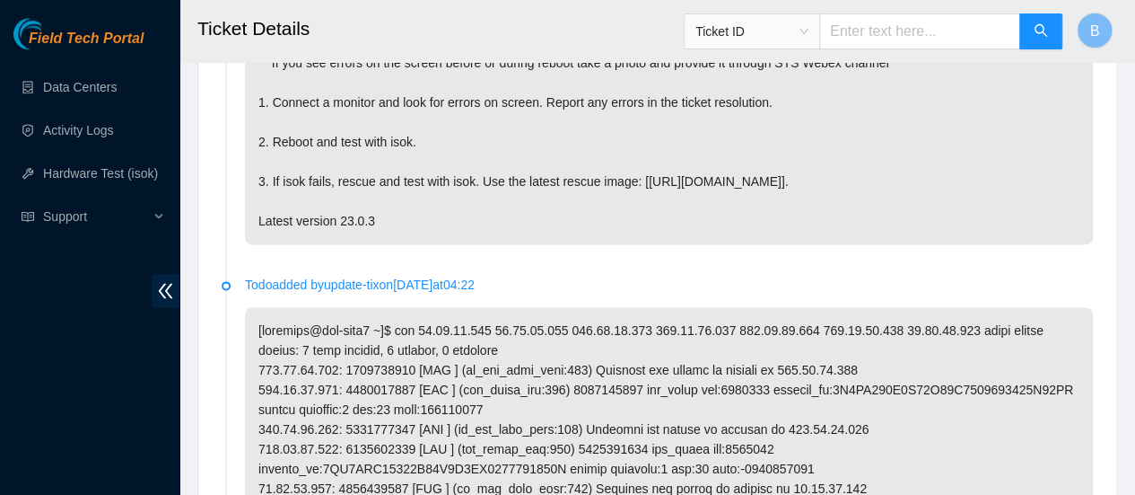
scroll to position [1117, 0]
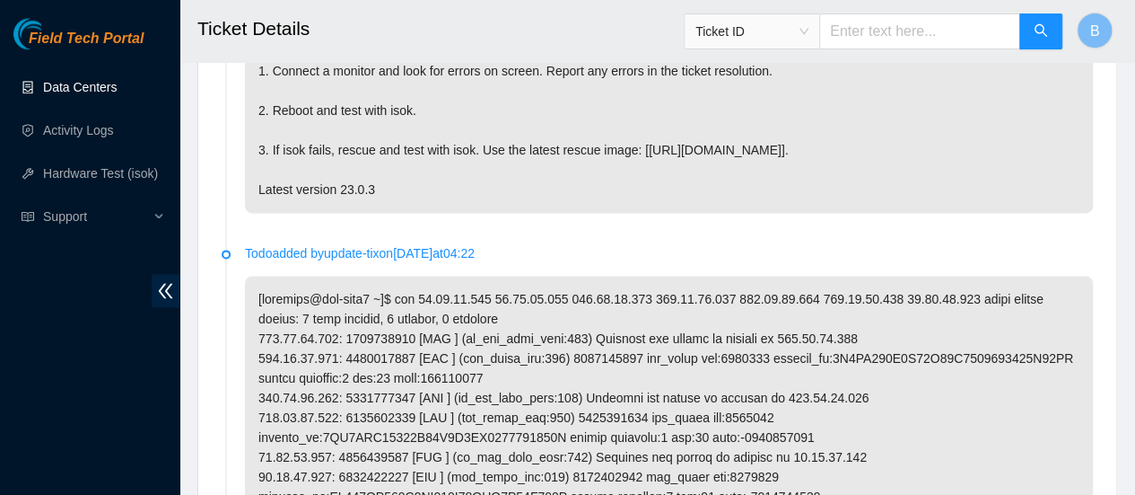
click at [83, 84] on link "Data Centers" at bounding box center [80, 87] width 74 height 14
